Goal: Find contact information: Find contact information

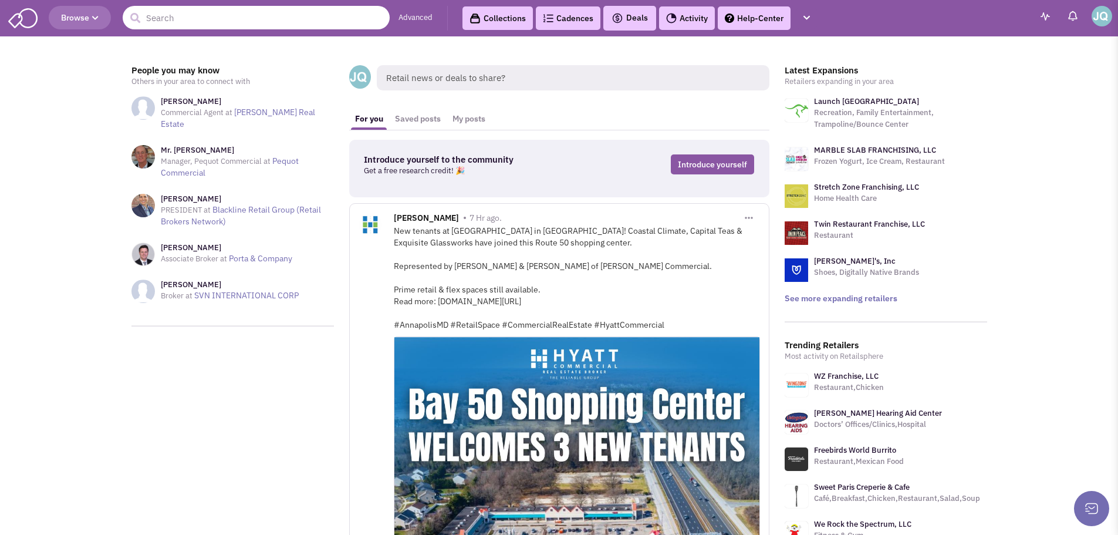
click at [190, 13] on input "text" at bounding box center [256, 17] width 267 height 23
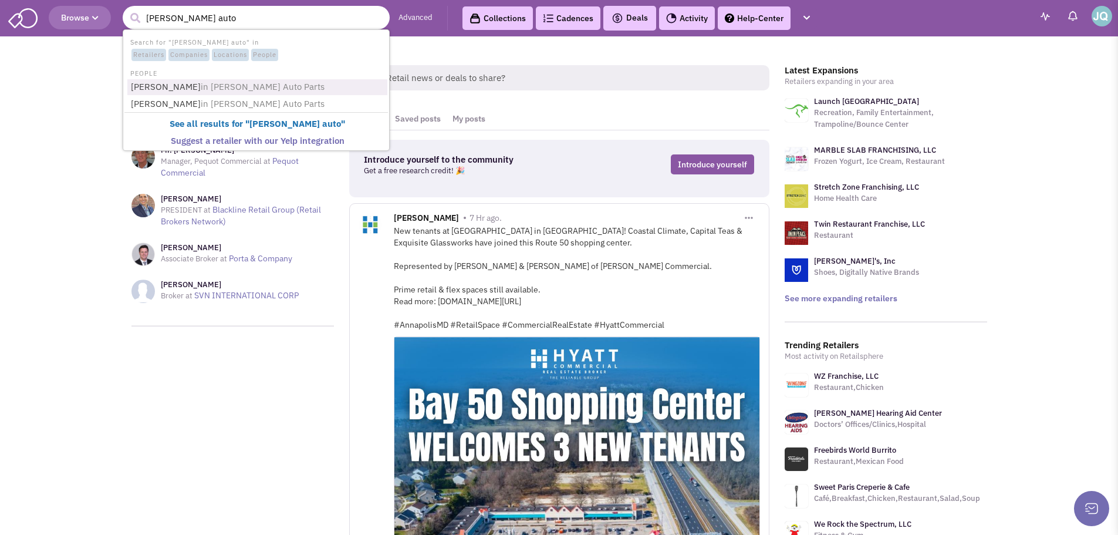
type input "[PERSON_NAME] auto"
click at [126, 9] on button "submit" at bounding box center [135, 18] width 18 height 18
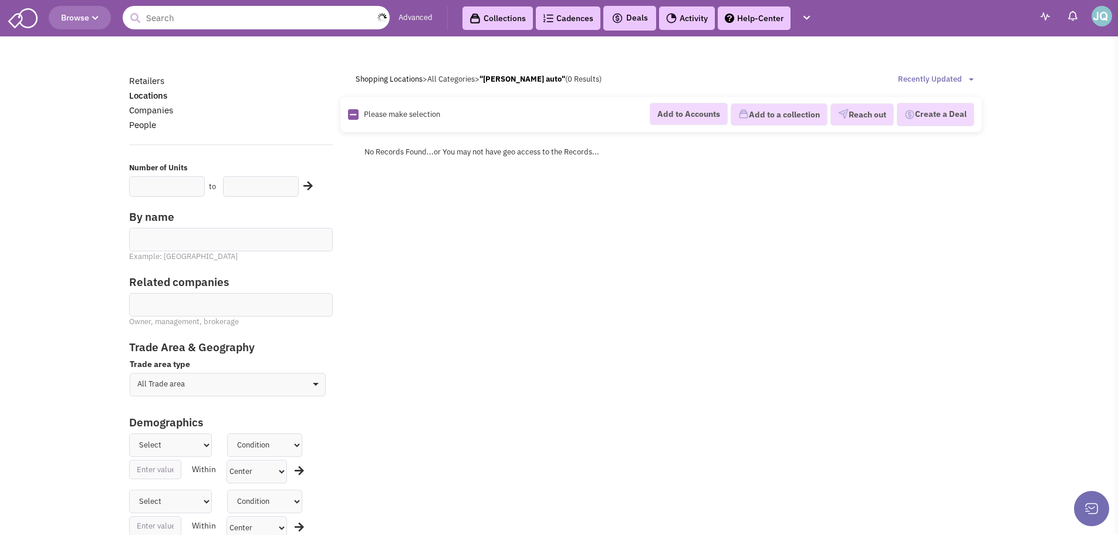
click at [231, 13] on input "text" at bounding box center [256, 17] width 267 height 23
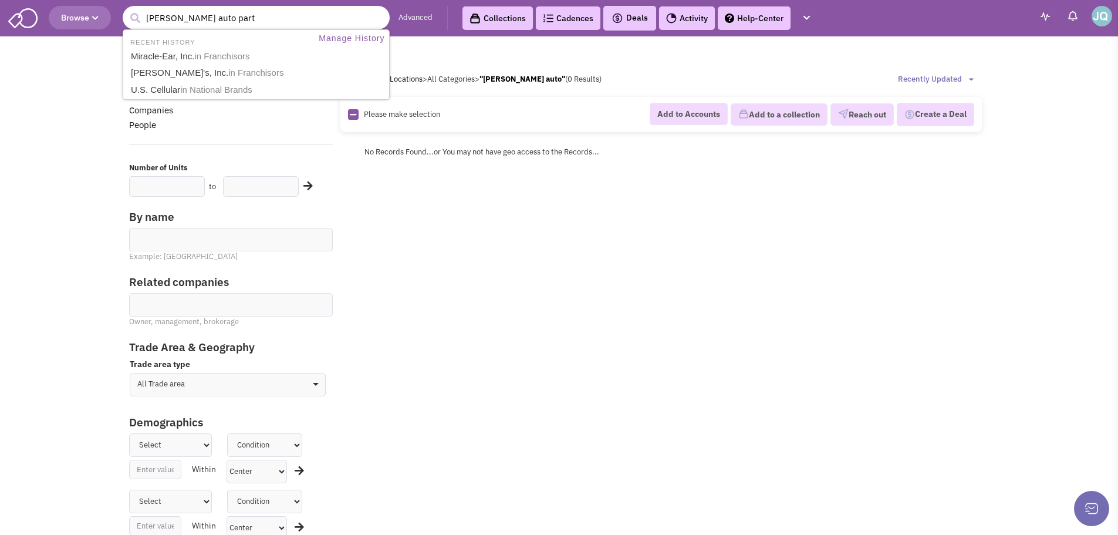
type input "[PERSON_NAME] auto parts"
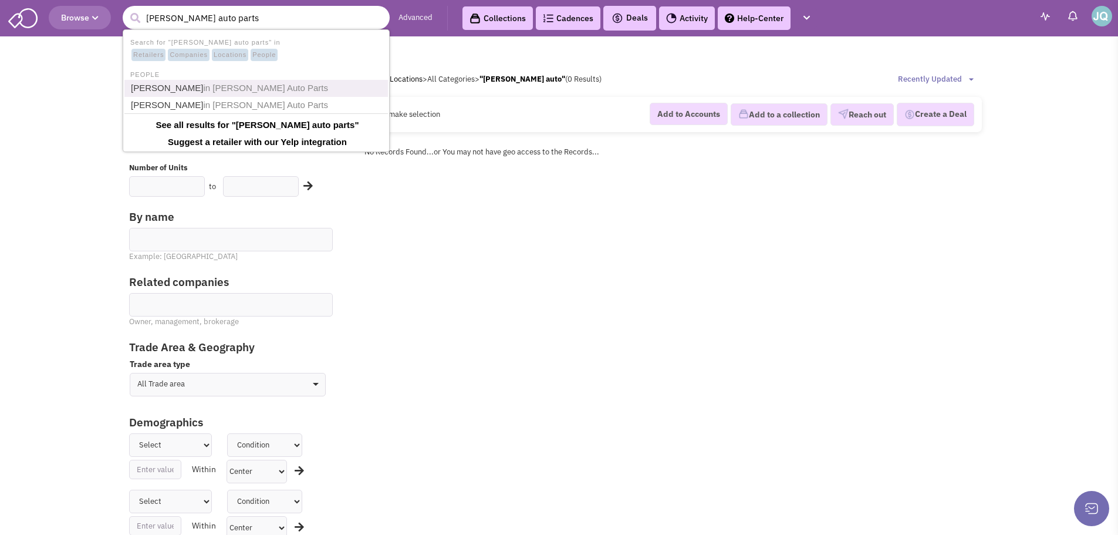
click at [258, 86] on span "in [PERSON_NAME] Auto Parts" at bounding box center [265, 88] width 125 height 10
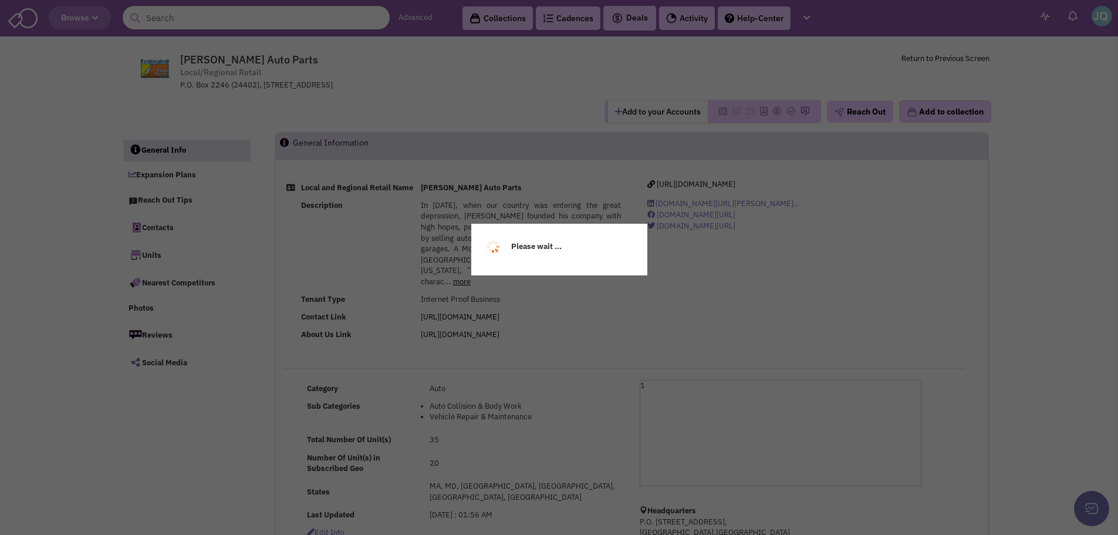
select select
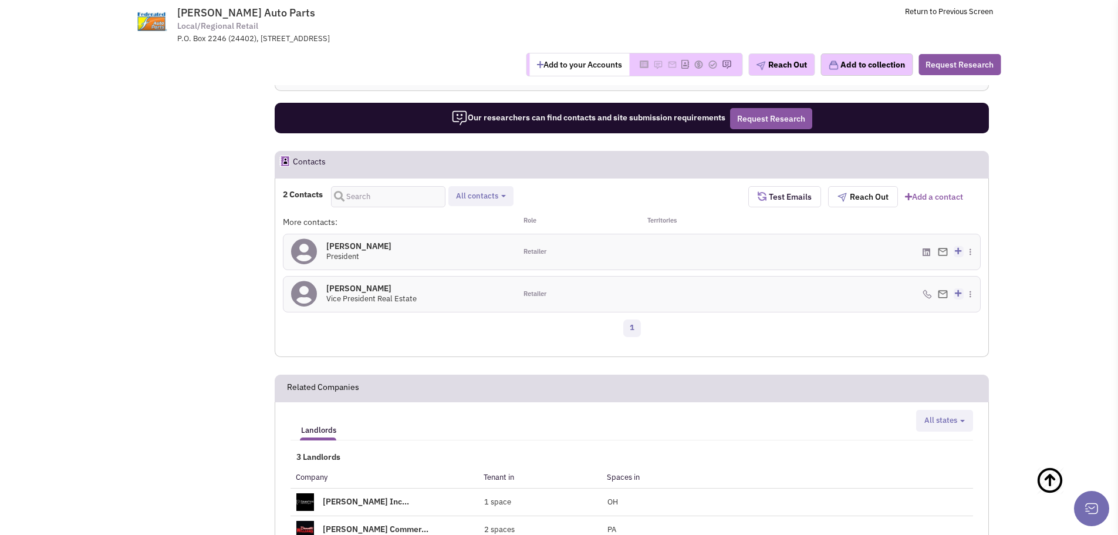
scroll to position [748, 0]
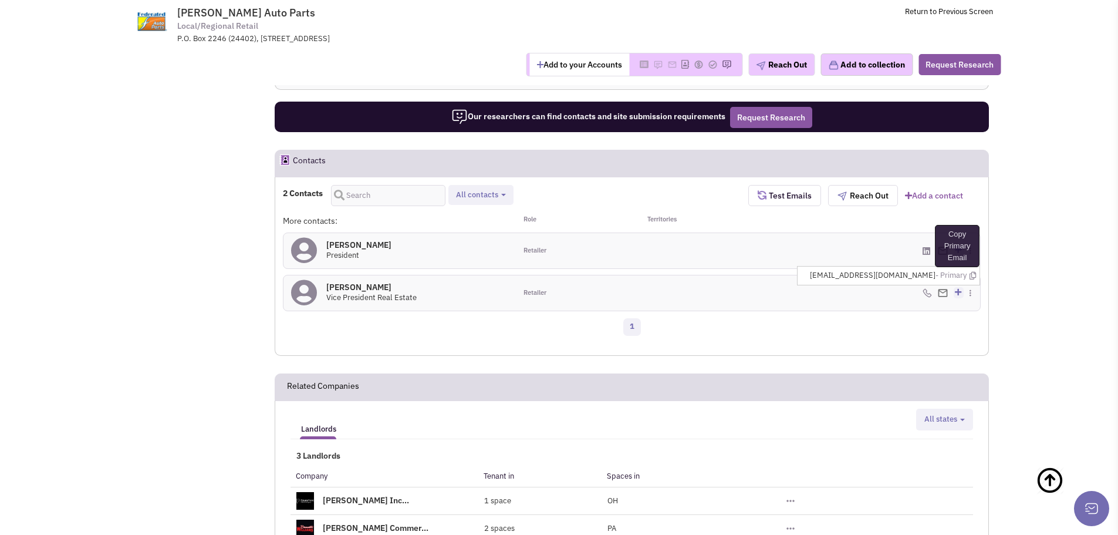
click at [971, 277] on icon at bounding box center [973, 276] width 6 height 8
